Goal: Task Accomplishment & Management: Manage account settings

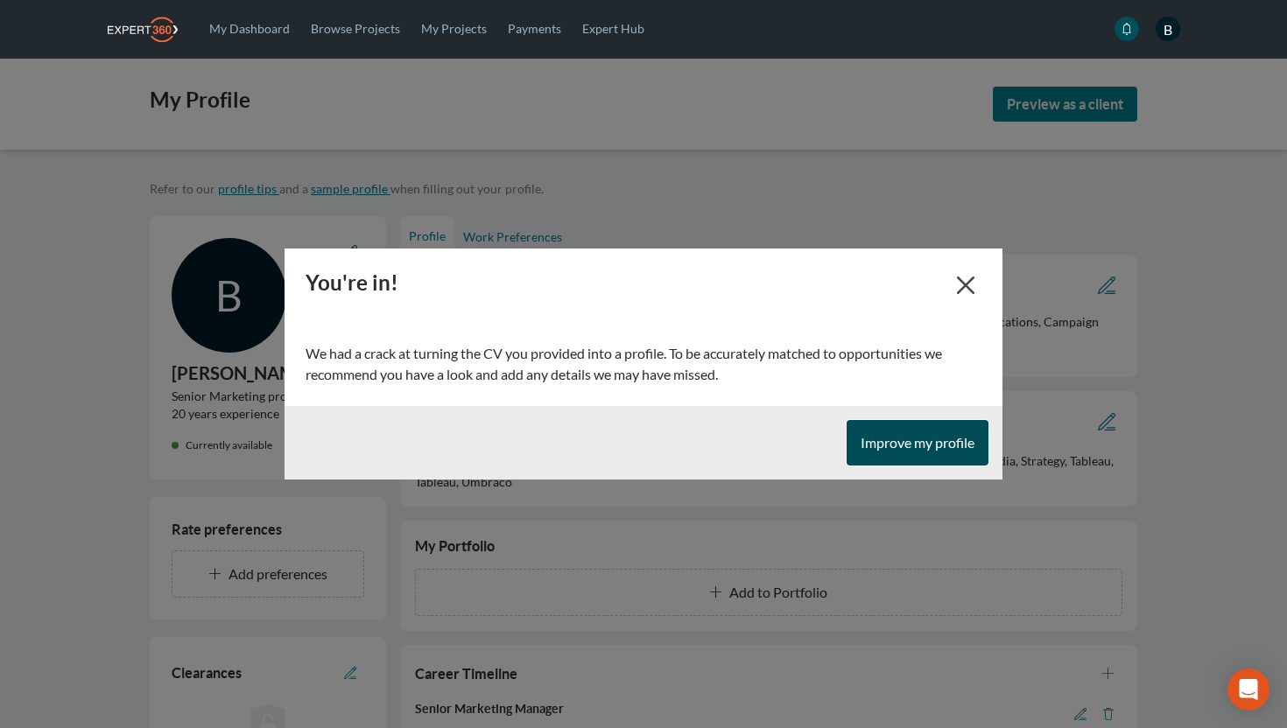
click at [899, 458] on button "Improve my profile" at bounding box center [917, 443] width 142 height 46
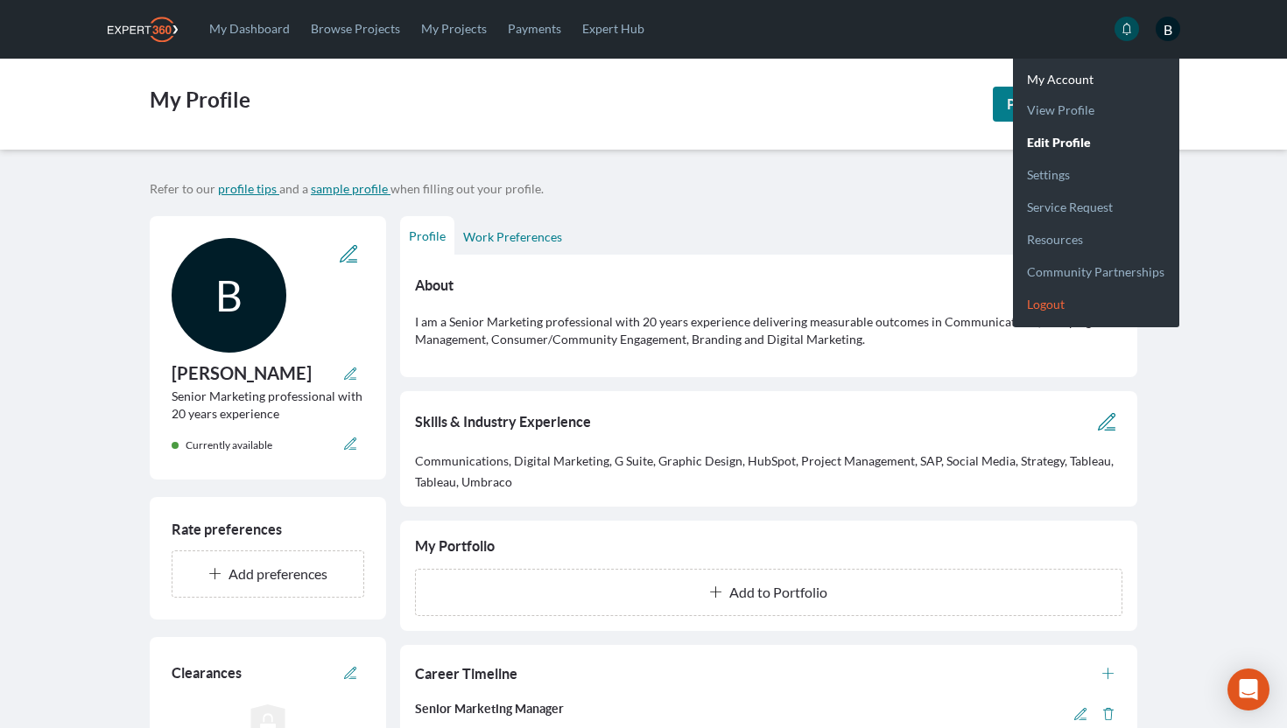
click at [1043, 304] on link "Logout" at bounding box center [1096, 297] width 166 height 32
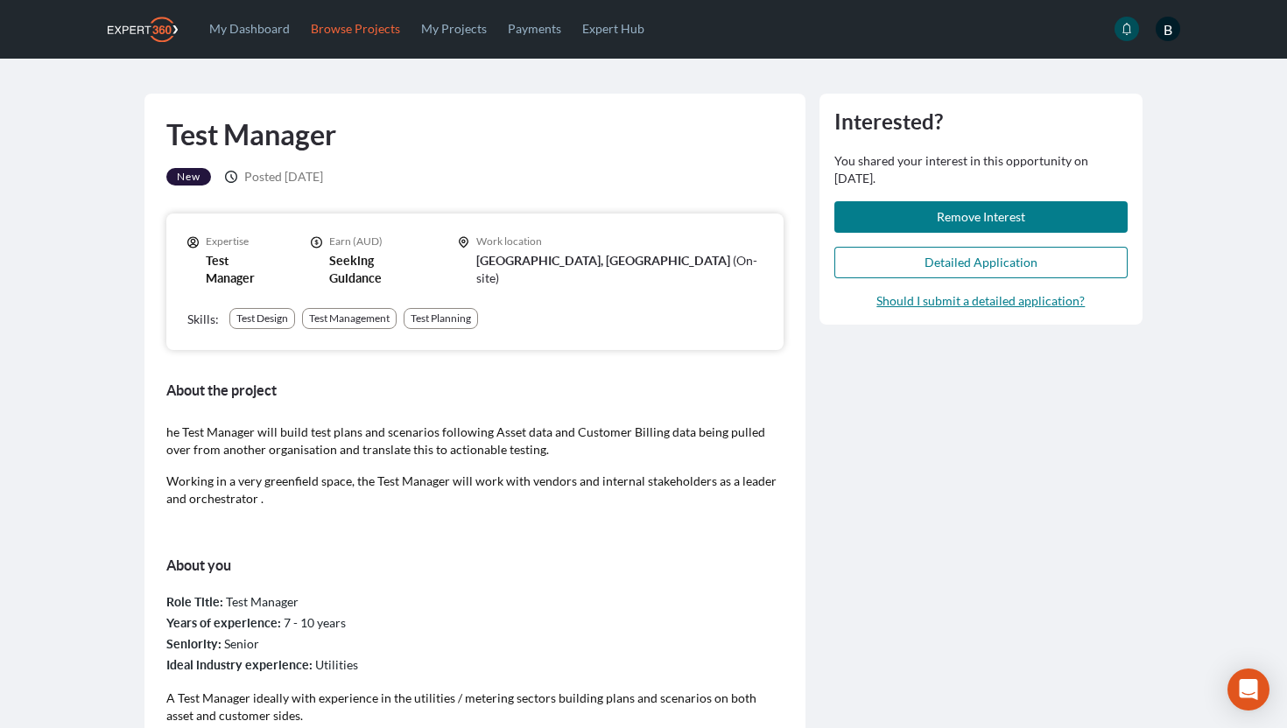
click at [373, 31] on link "Browse Projects" at bounding box center [355, 28] width 110 height 57
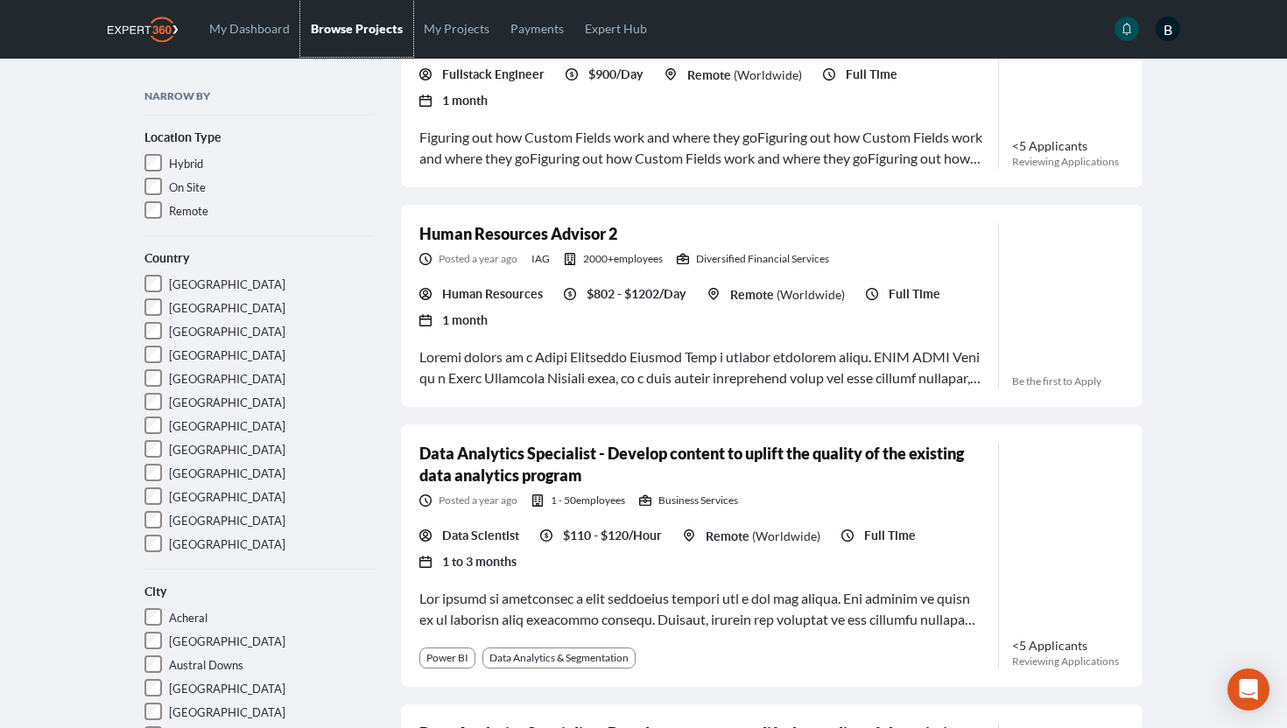
scroll to position [508, 0]
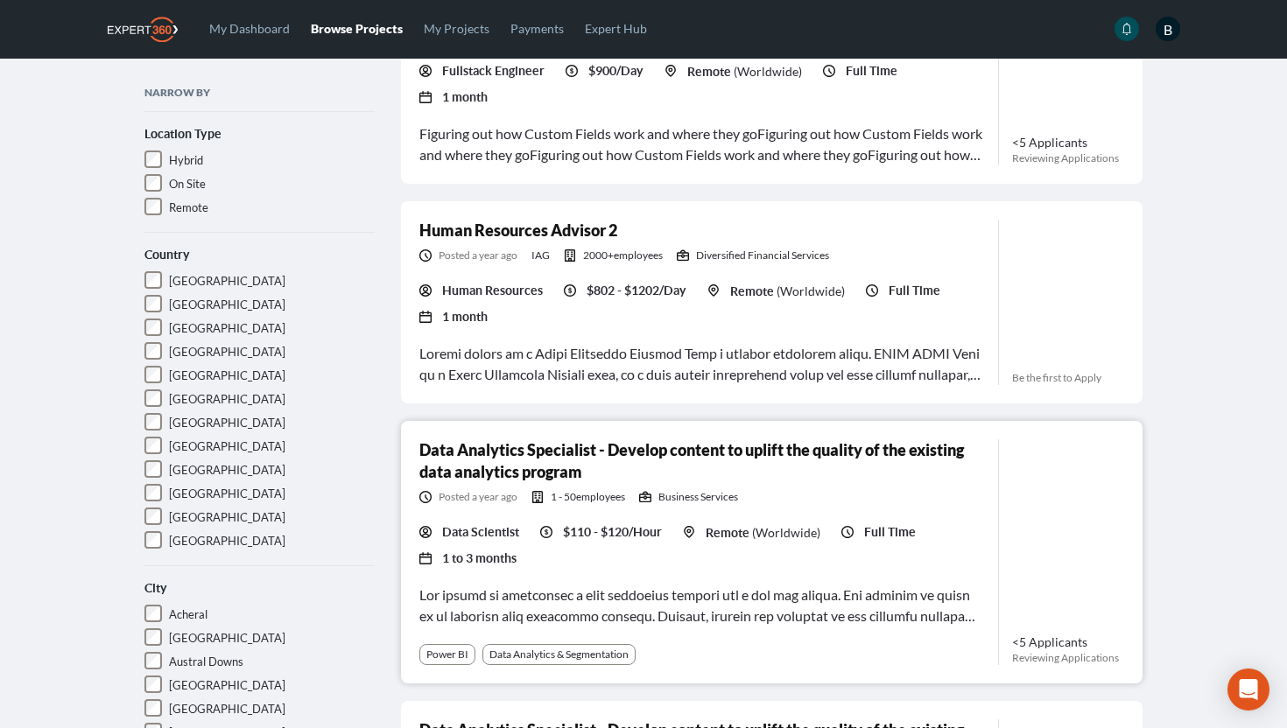
click at [858, 522] on div "Data Scientist $110 - $120/Hour Remote ( Worldwide ) Full Time 1 to 3 months" at bounding box center [701, 545] width 565 height 46
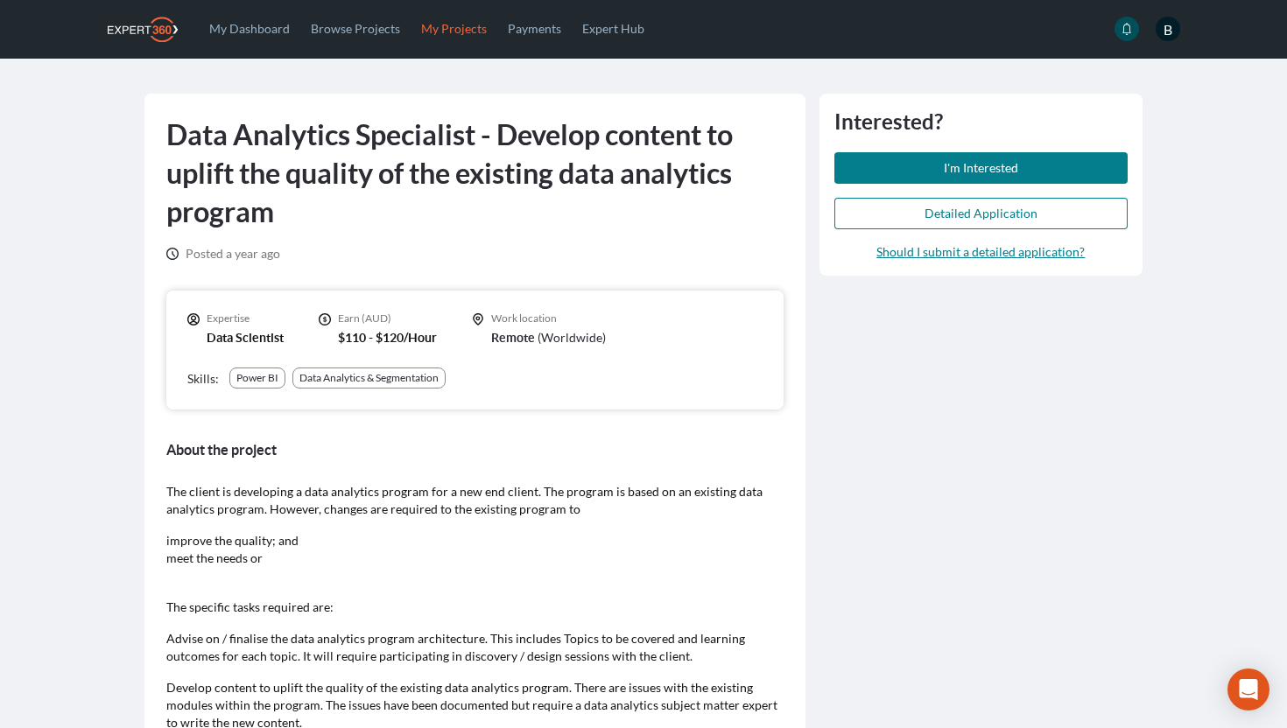
click at [446, 23] on link "My Projects" at bounding box center [453, 28] width 87 height 57
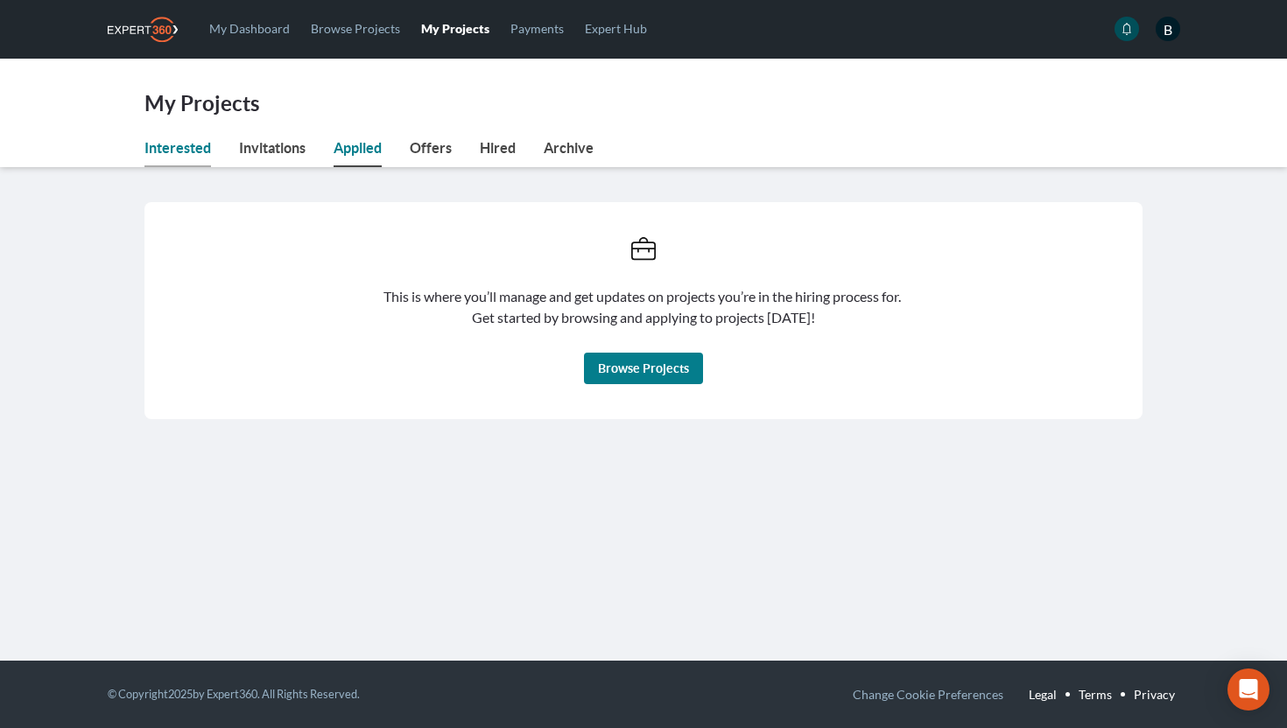
click at [181, 149] on link "Interested" at bounding box center [177, 152] width 67 height 30
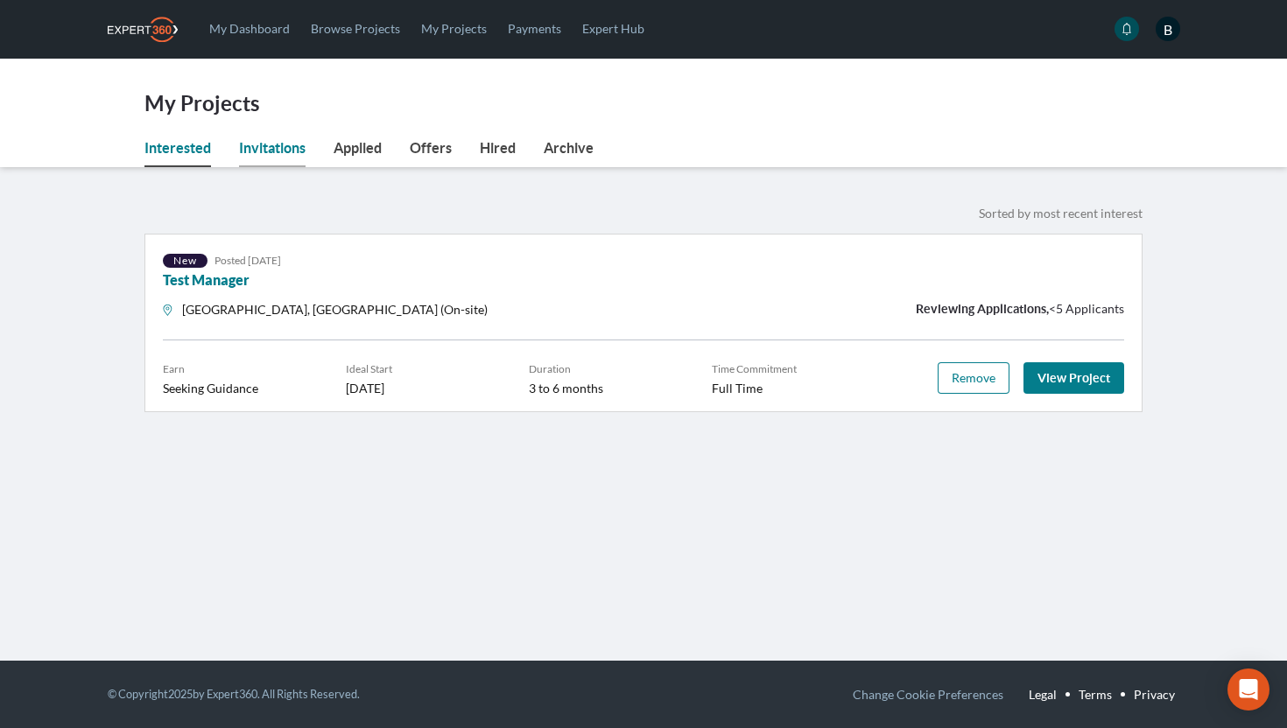
click at [253, 157] on link "Invitations" at bounding box center [272, 152] width 67 height 30
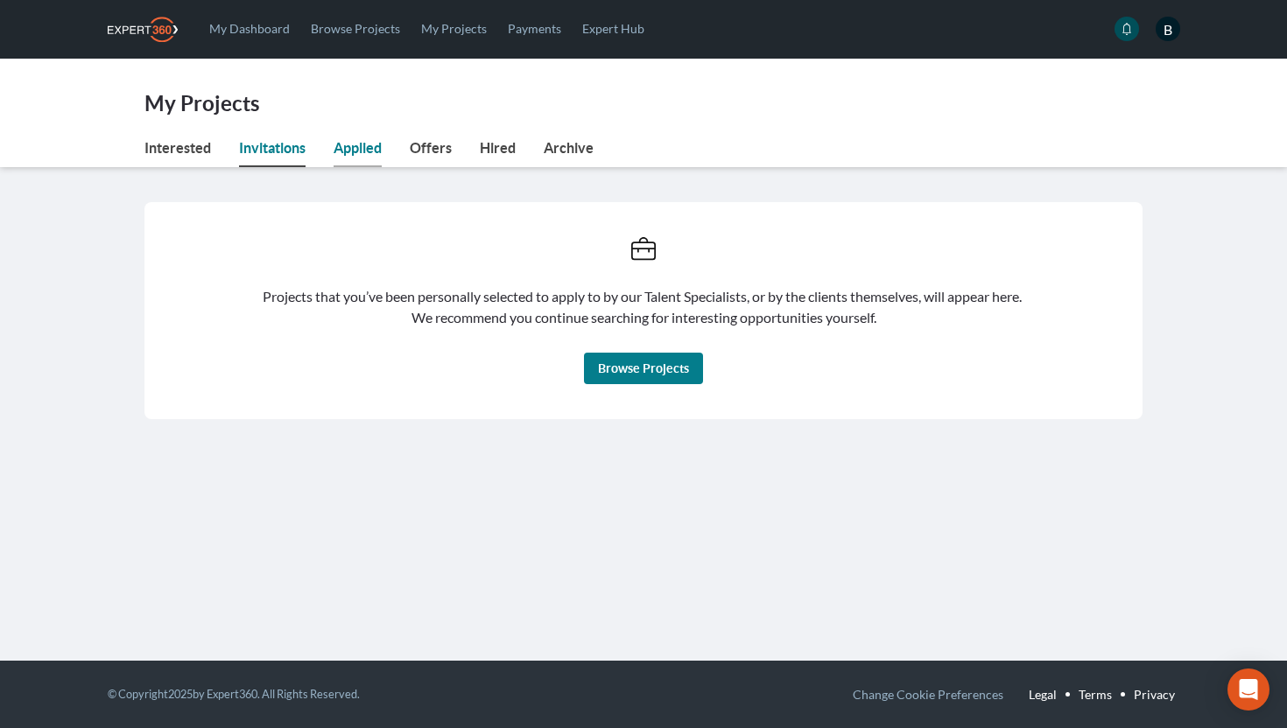
click at [368, 156] on link "Applied" at bounding box center [357, 152] width 48 height 30
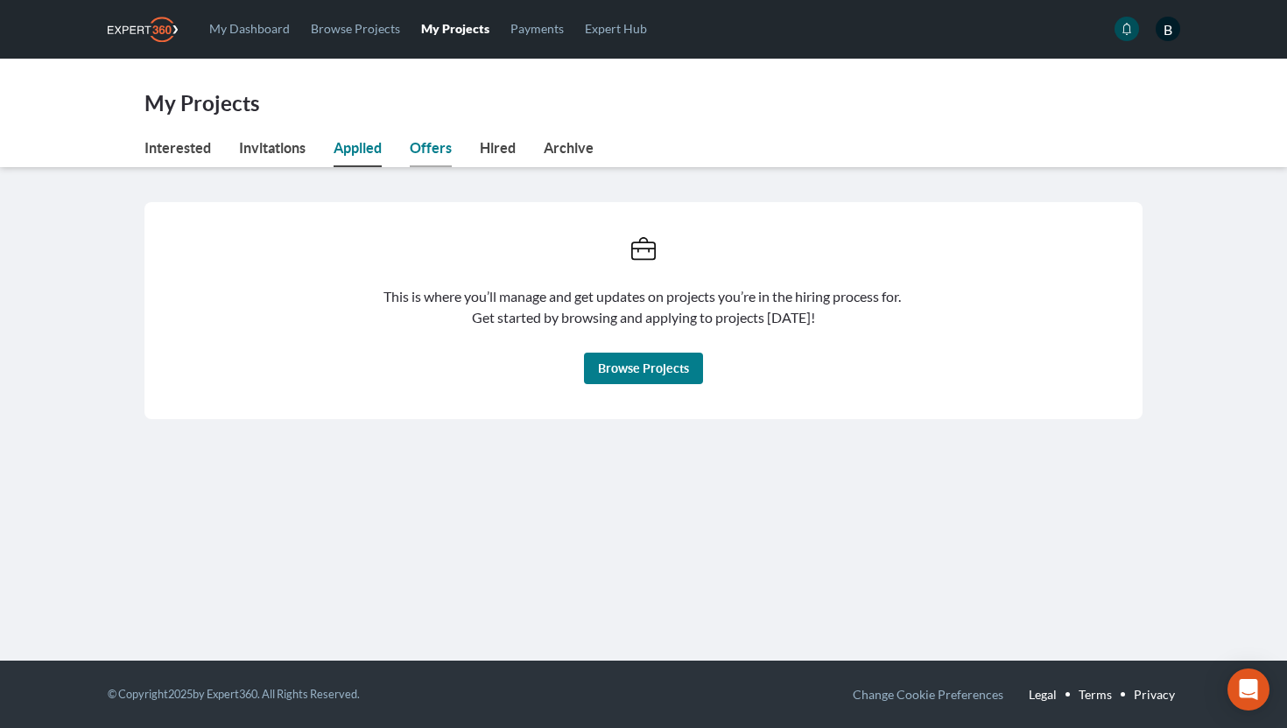
click at [441, 150] on link "Offers" at bounding box center [431, 152] width 42 height 30
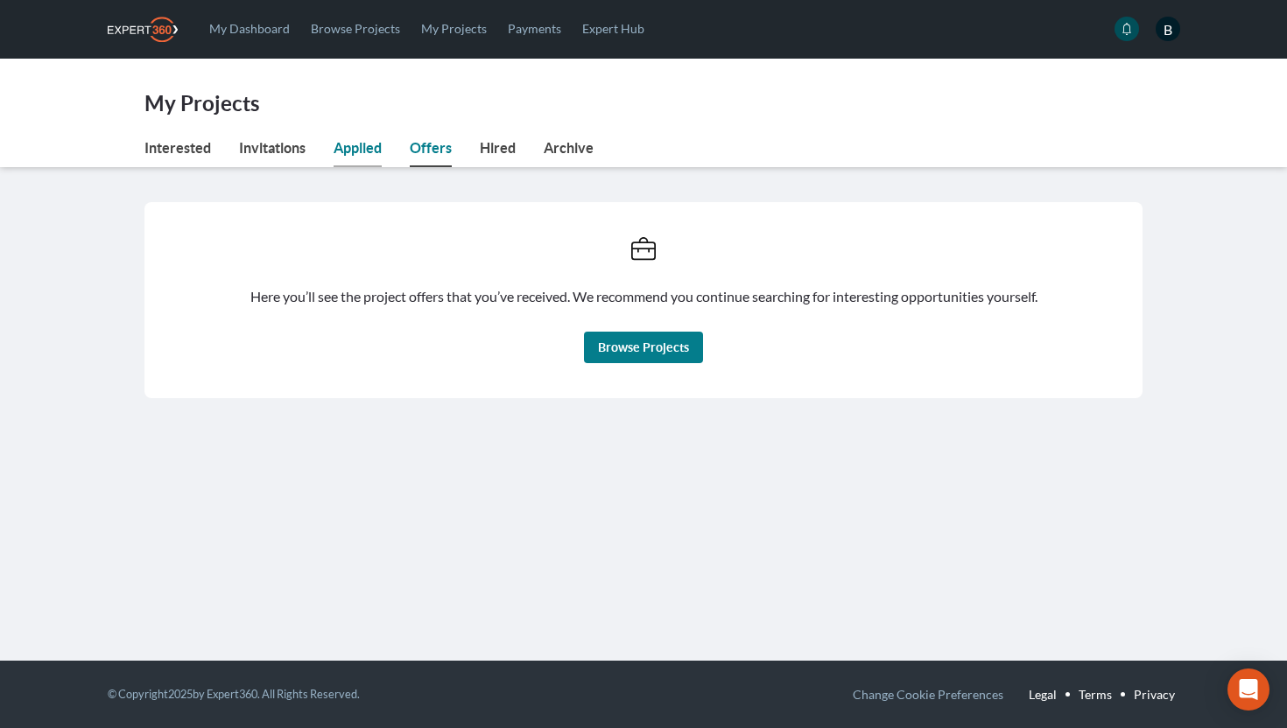
click at [356, 150] on link "Applied" at bounding box center [357, 152] width 48 height 30
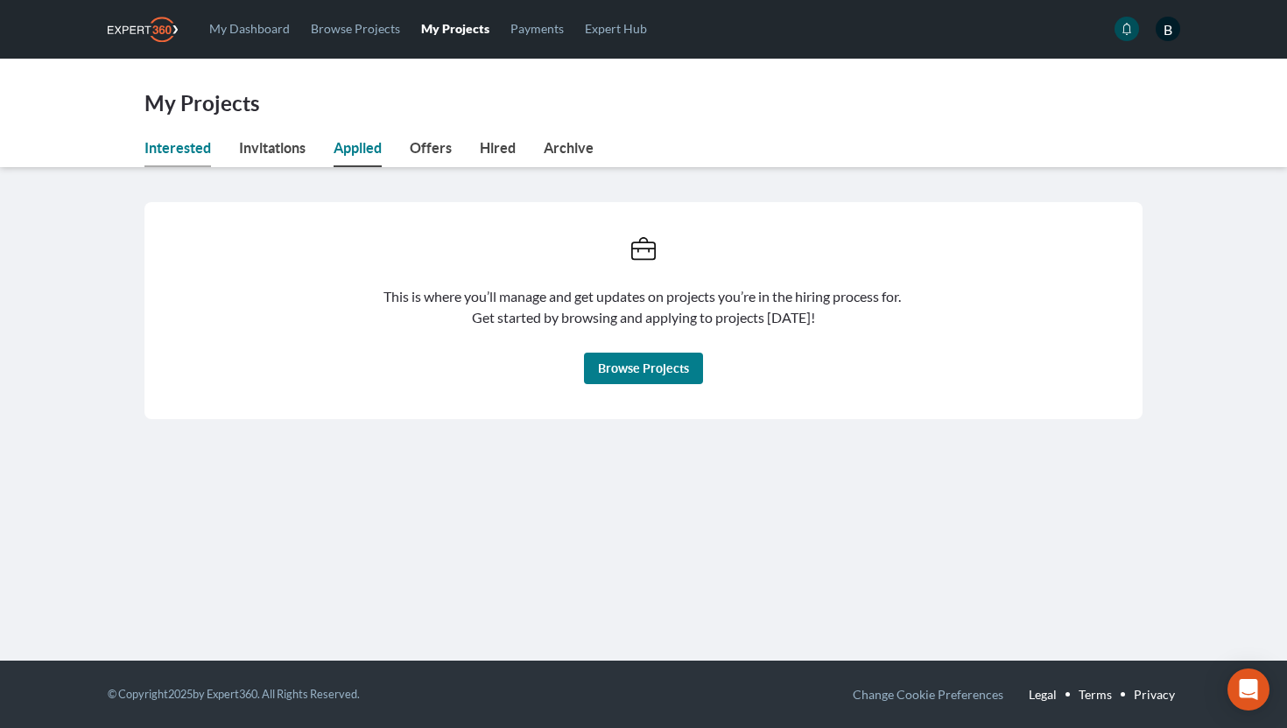
click at [172, 155] on link "Interested" at bounding box center [177, 152] width 67 height 30
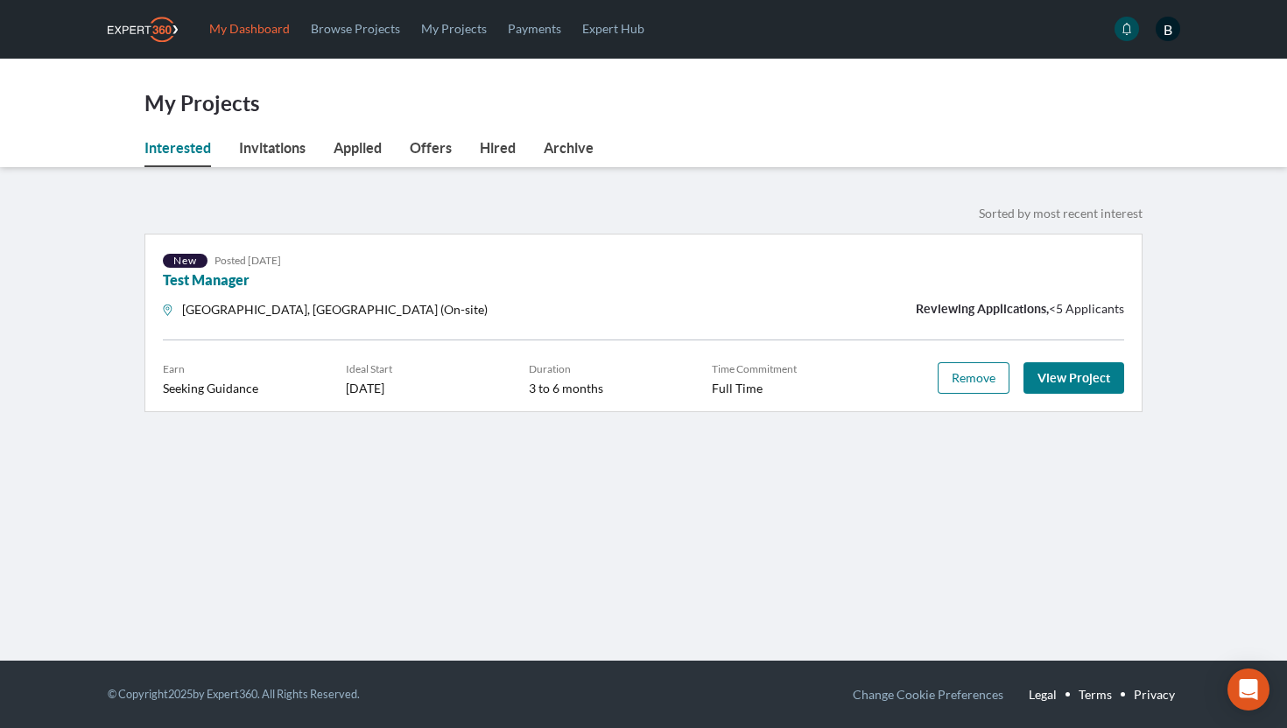
click at [242, 21] on link "My dashboard" at bounding box center [250, 28] width 102 height 57
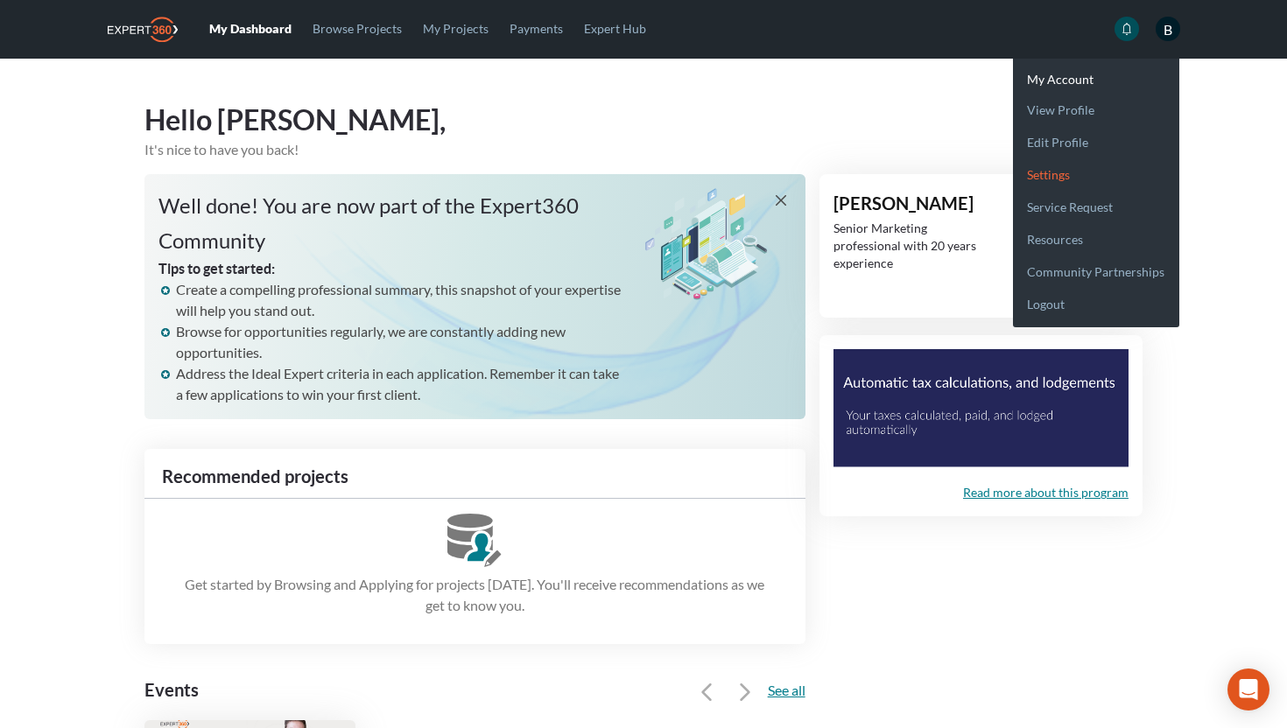
click at [1060, 172] on link "Settings" at bounding box center [1096, 167] width 166 height 32
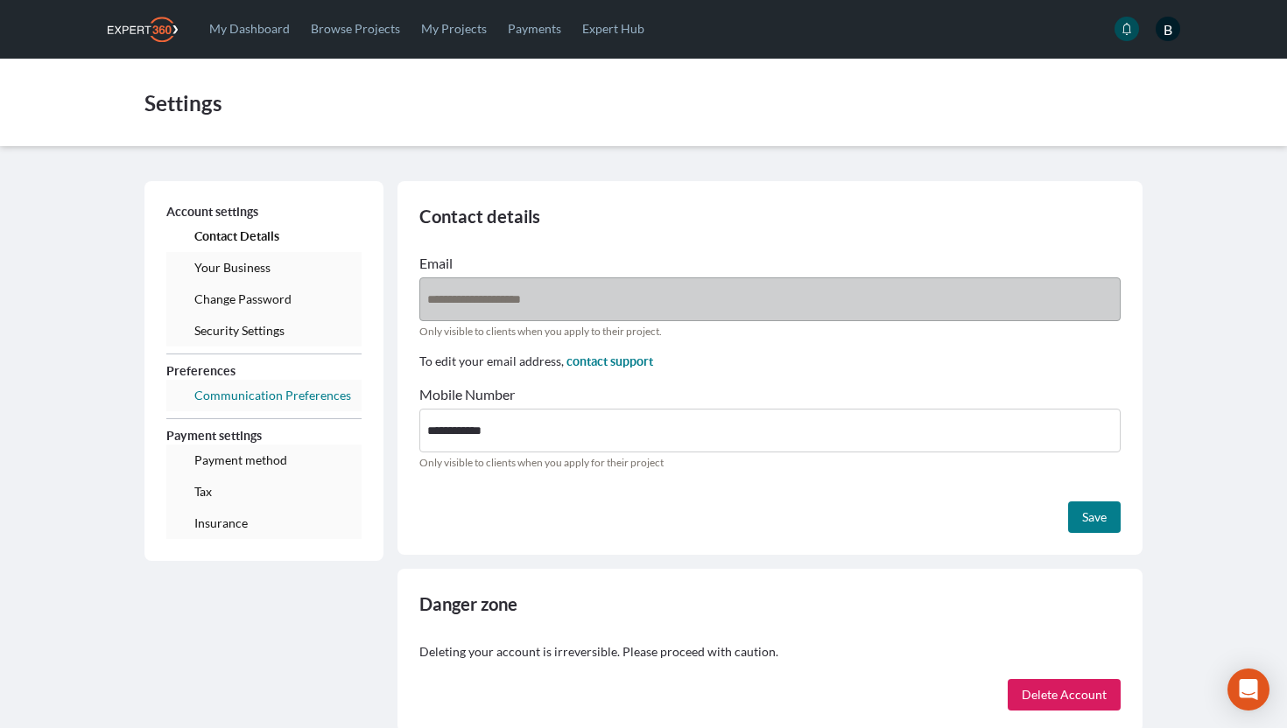
click at [208, 402] on link "Communication Preferences" at bounding box center [263, 396] width 195 height 32
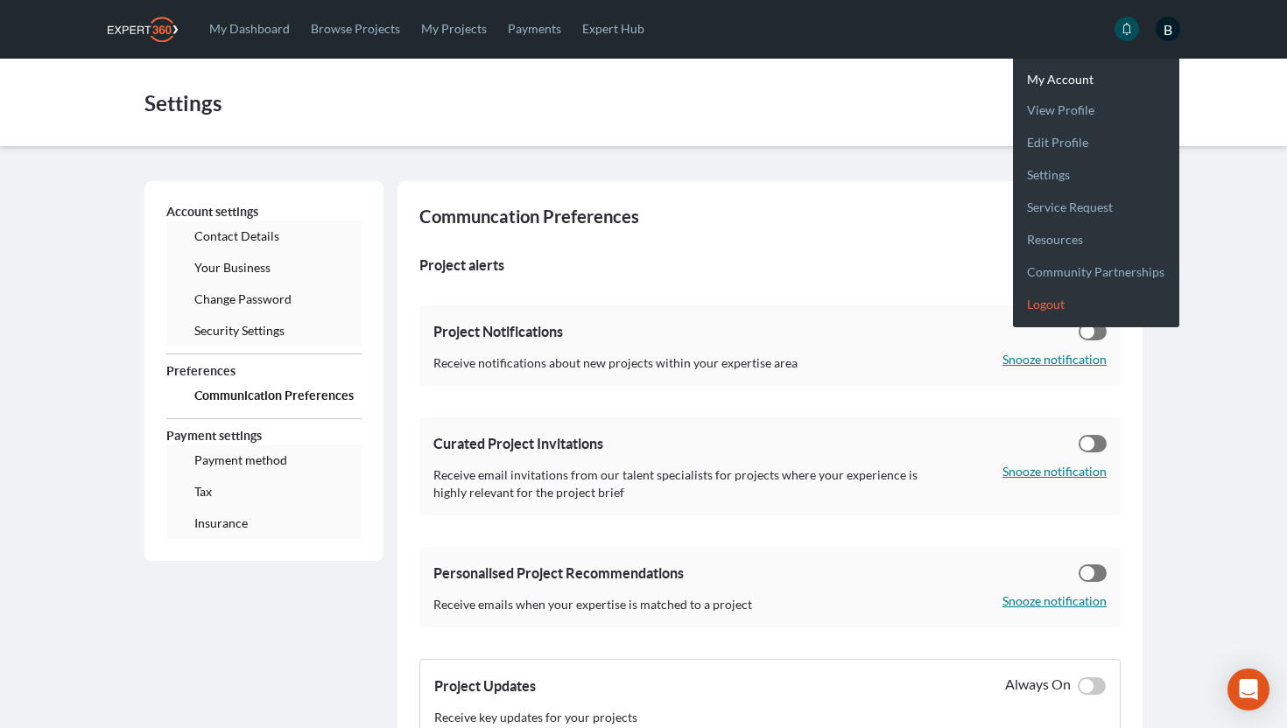
click at [1052, 298] on link "Logout" at bounding box center [1096, 297] width 166 height 32
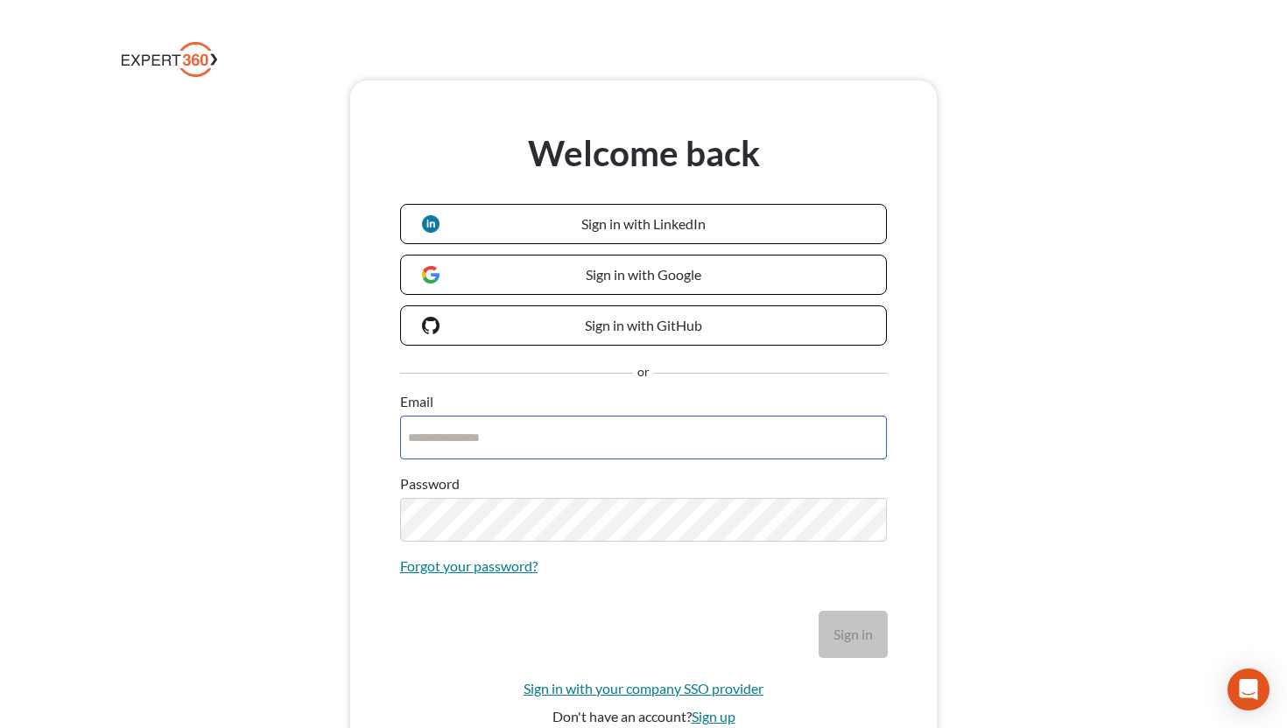
click at [460, 451] on input "Email" at bounding box center [643, 438] width 487 height 44
type input "**********"
click at [819, 612] on button "Sign in" at bounding box center [852, 635] width 67 height 46
click at [568, 438] on input "**********" at bounding box center [643, 438] width 487 height 44
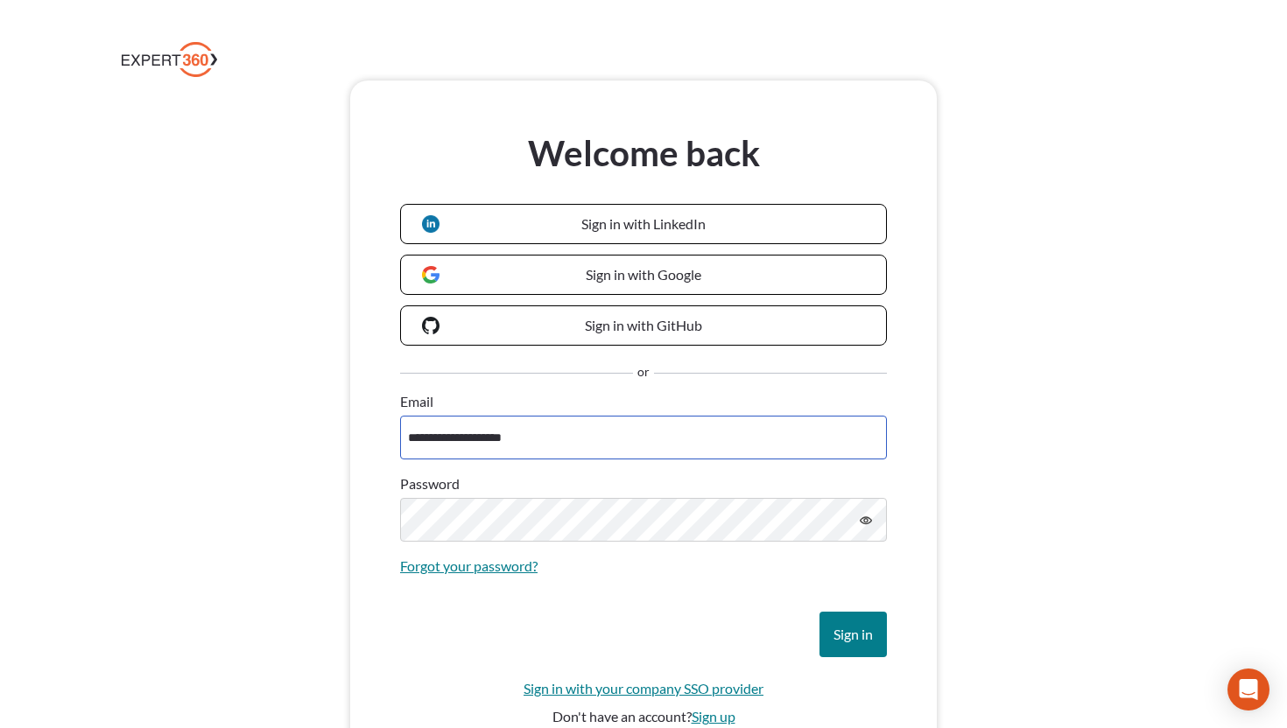
click at [568, 438] on input "**********" at bounding box center [643, 438] width 487 height 44
click at [425, 634] on div "Sign in" at bounding box center [643, 635] width 487 height 46
click at [866, 524] on icon "button" at bounding box center [865, 520] width 12 height 8
click at [1039, 125] on div "Welcome back Sign in with LinkedIn Sign in with Google Sign in with GitHub or E…" at bounding box center [643, 454] width 1287 height 746
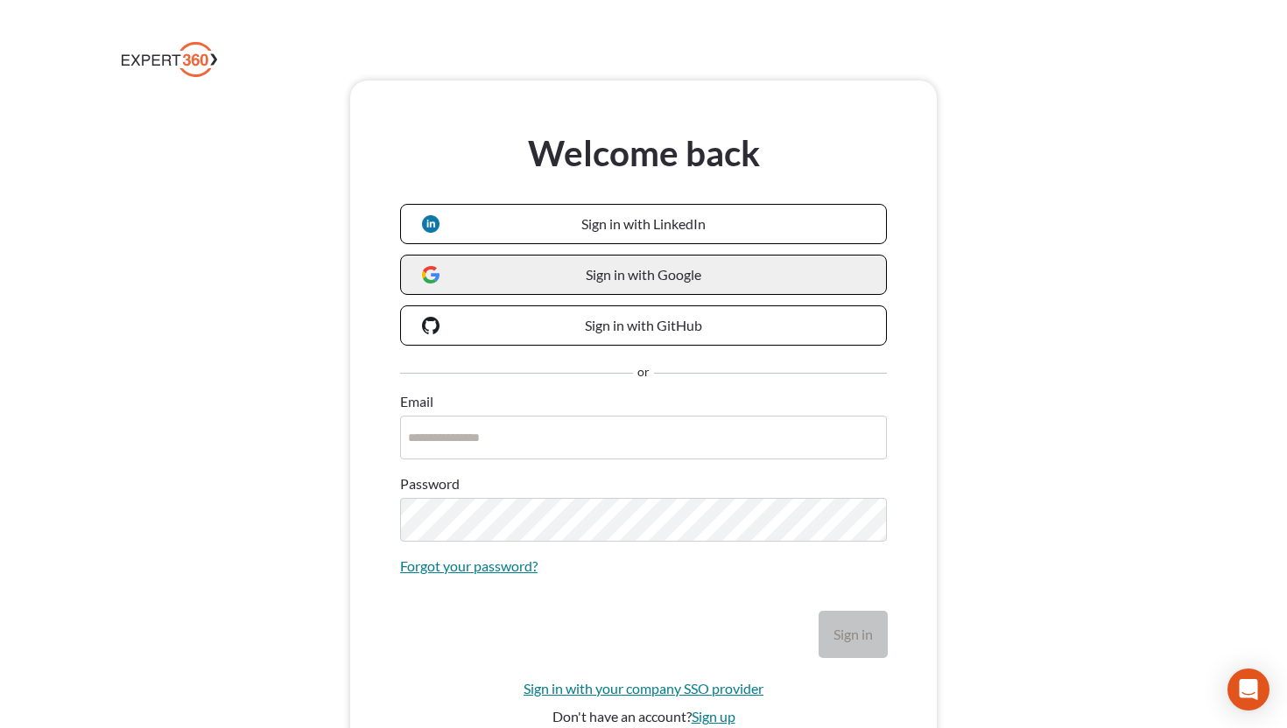
click at [558, 280] on link "Sign in with Google" at bounding box center [643, 275] width 487 height 40
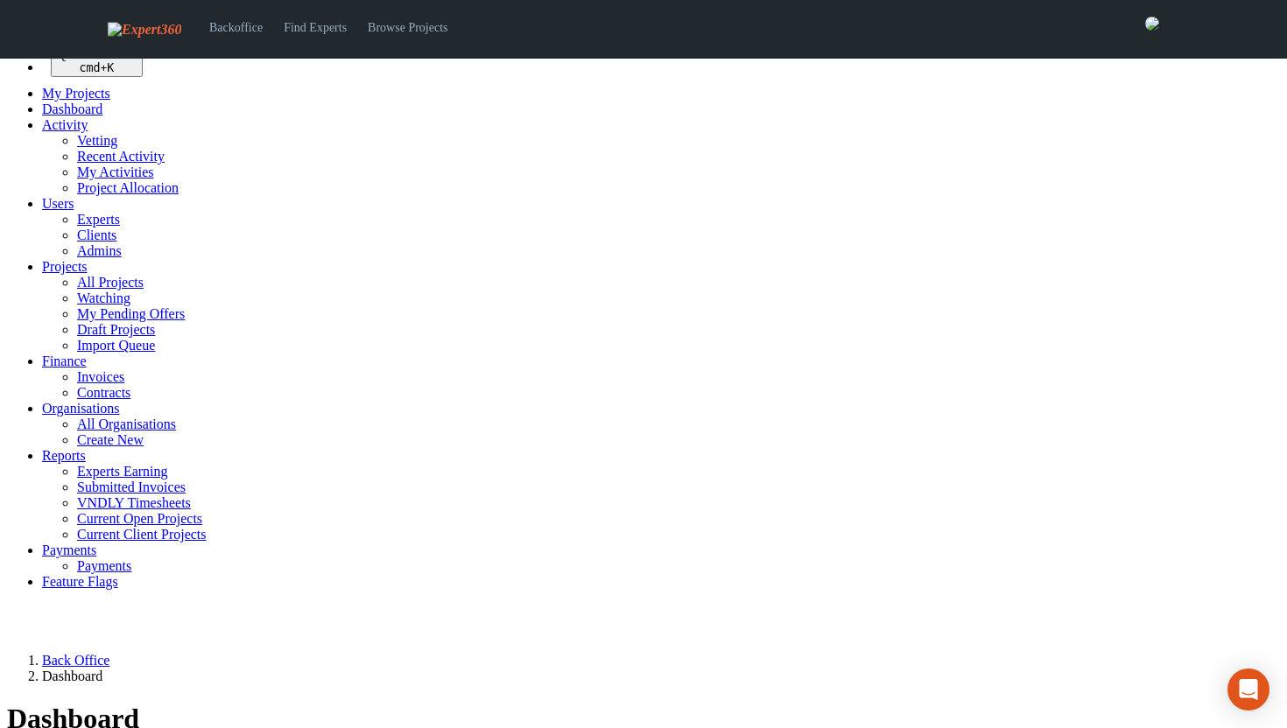
click at [67, 274] on span "Projects" at bounding box center [65, 266] width 46 height 15
click at [77, 290] on link "All Projects" at bounding box center [110, 282] width 67 height 15
